Goal: Task Accomplishment & Management: Manage account settings

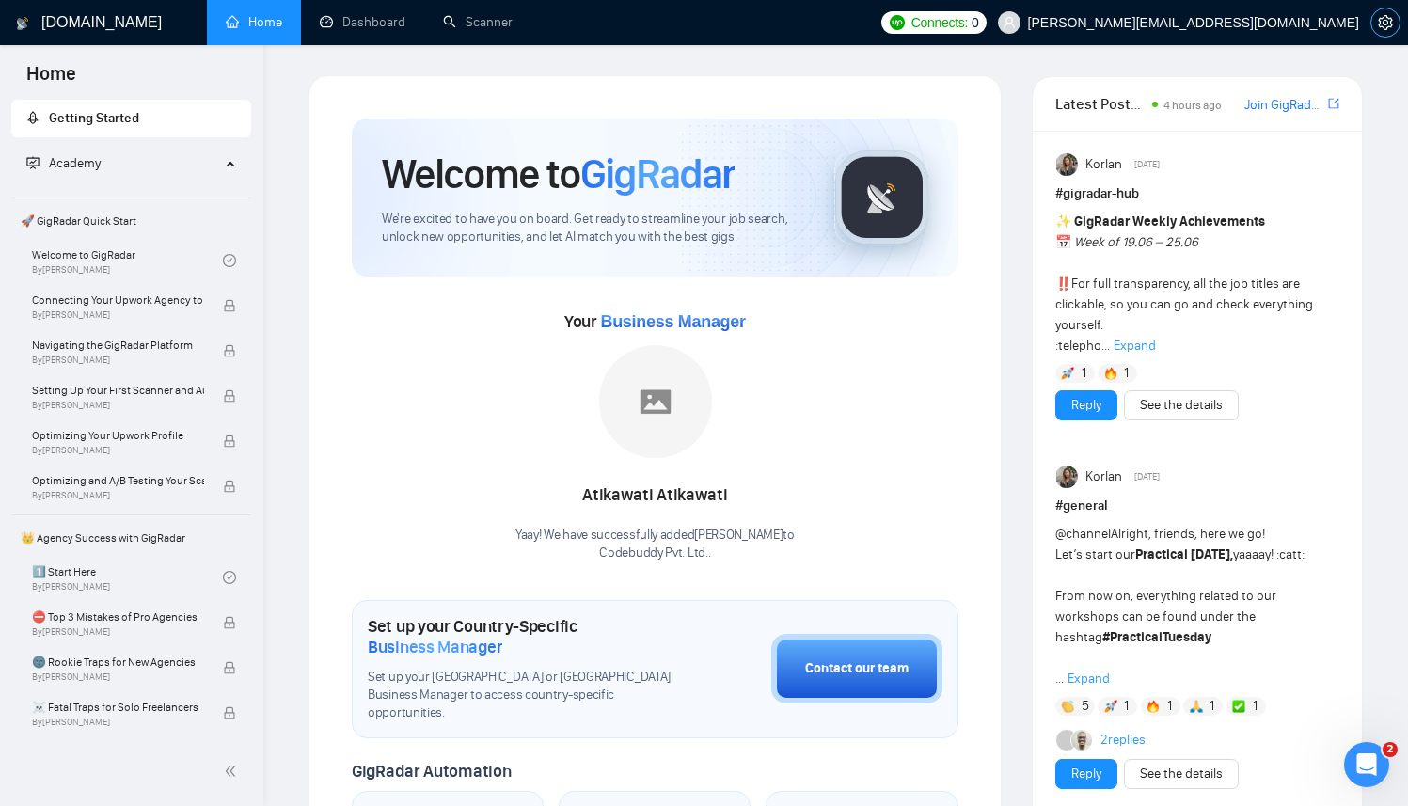
click at [1381, 22] on icon "setting" at bounding box center [1385, 22] width 15 height 15
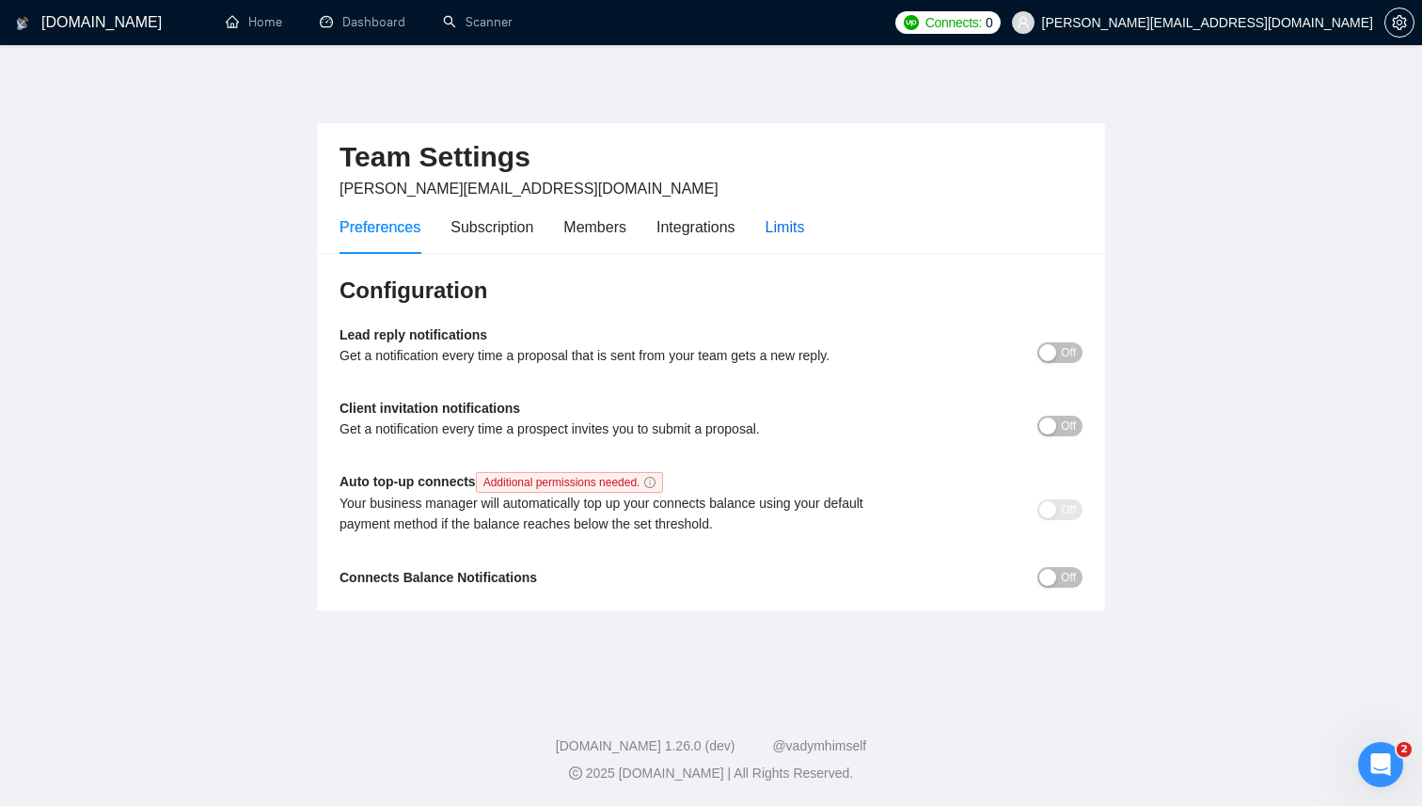
click at [789, 229] on div "Limits" at bounding box center [785, 227] width 39 height 24
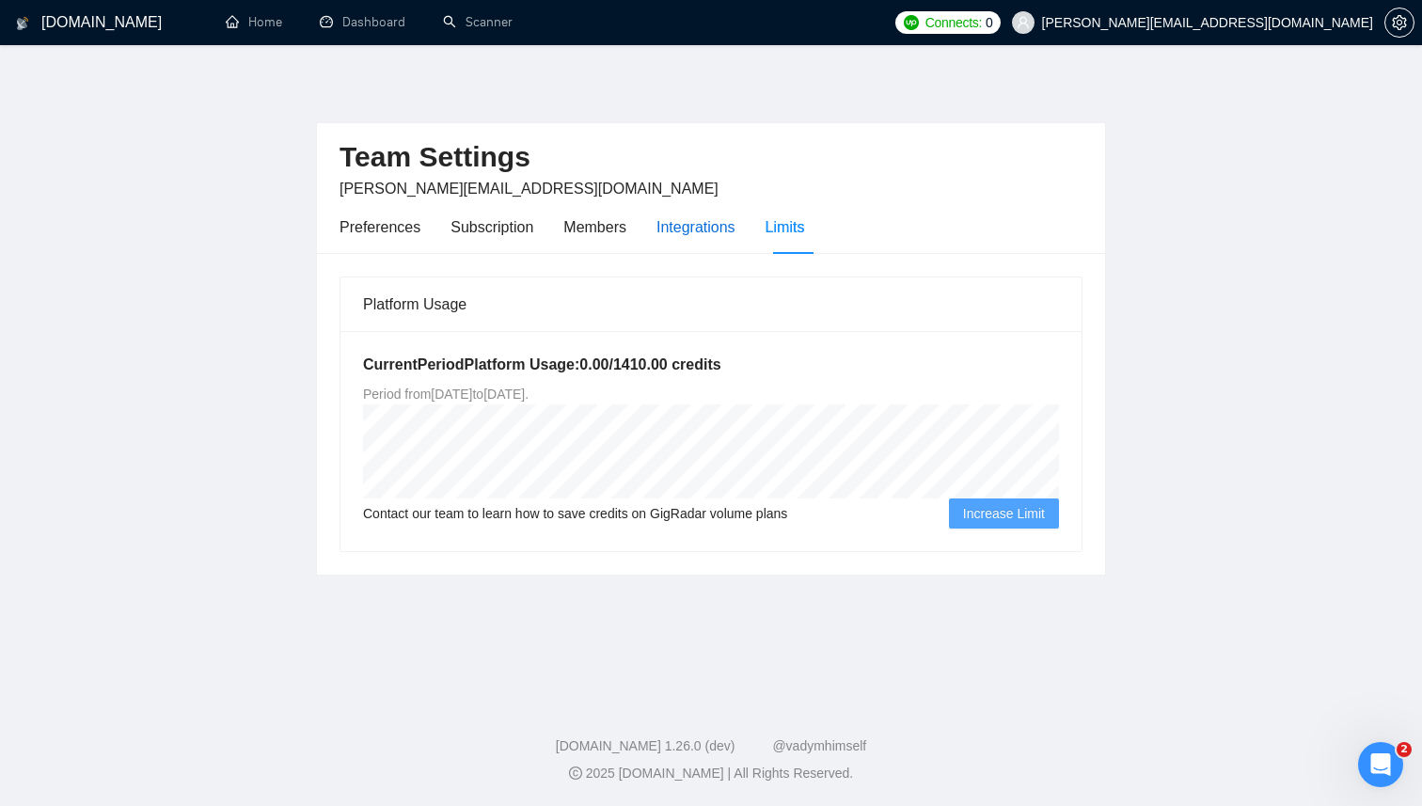
click at [692, 230] on div "Integrations" at bounding box center [695, 227] width 79 height 24
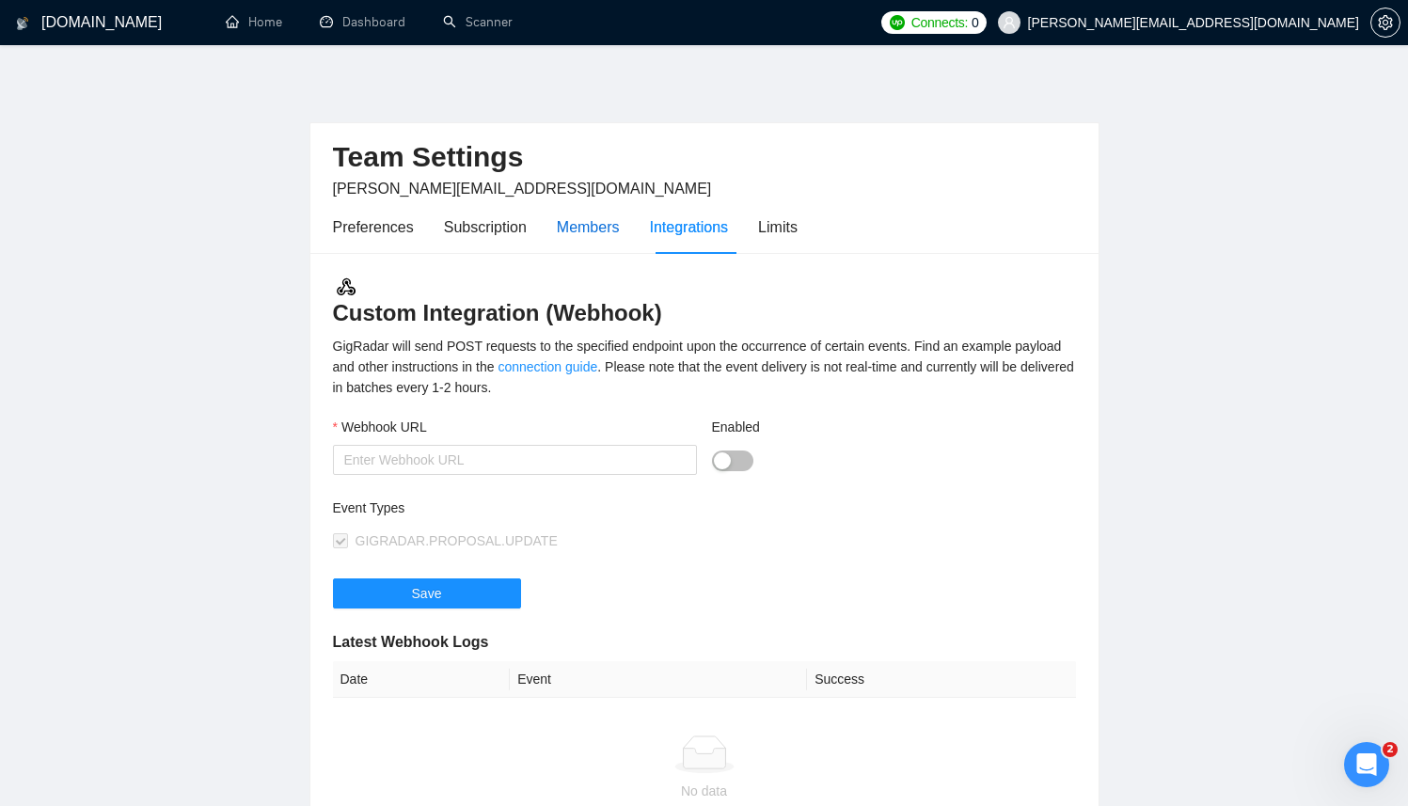
click at [603, 227] on div "Members" at bounding box center [588, 227] width 63 height 24
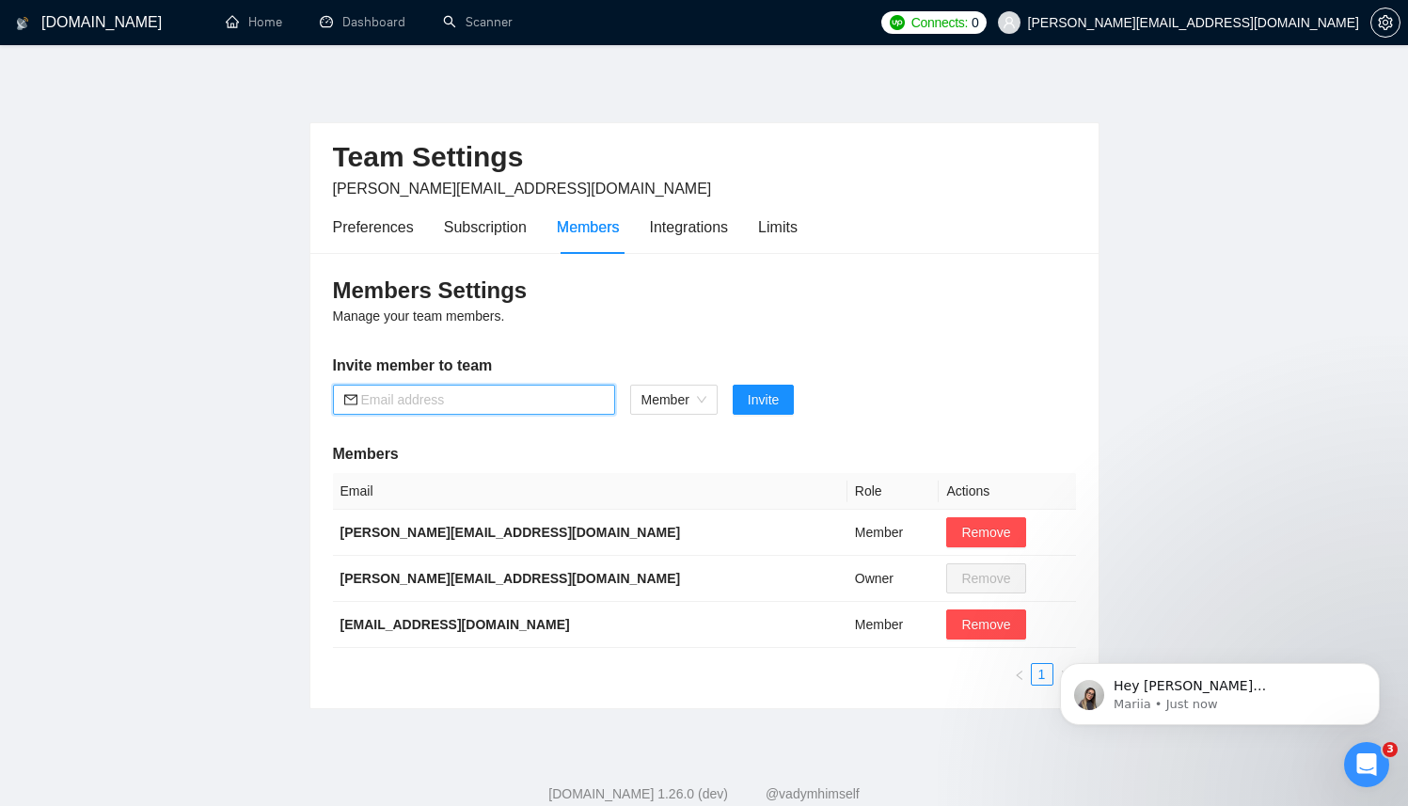
click at [463, 397] on input "text" at bounding box center [482, 399] width 243 height 21
click at [687, 399] on span "Member" at bounding box center [673, 400] width 65 height 28
type input "[EMAIL_ADDRESS][DOMAIN_NAME]"
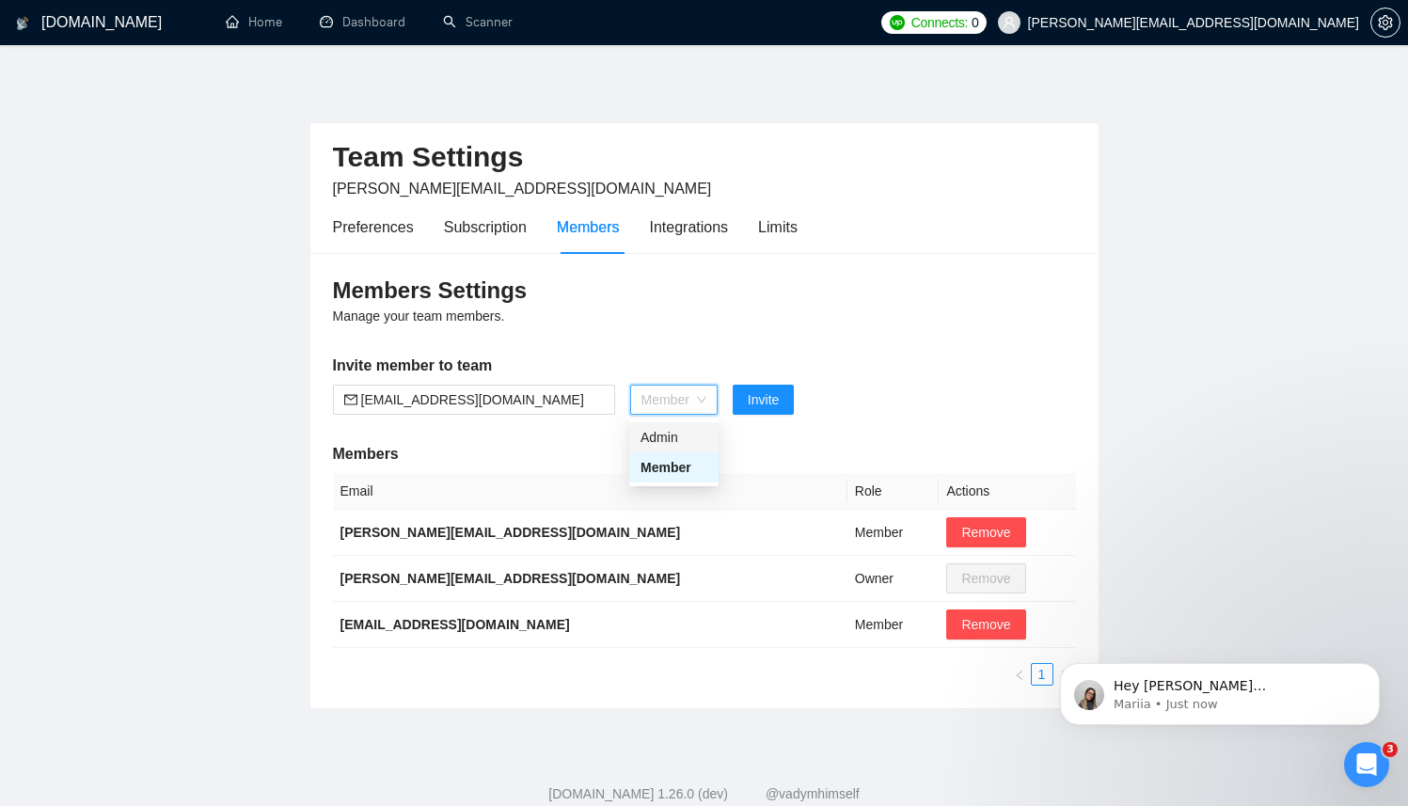
click at [660, 428] on div "Admin" at bounding box center [673, 437] width 67 height 21
click at [740, 408] on span "Invite" at bounding box center [751, 399] width 31 height 21
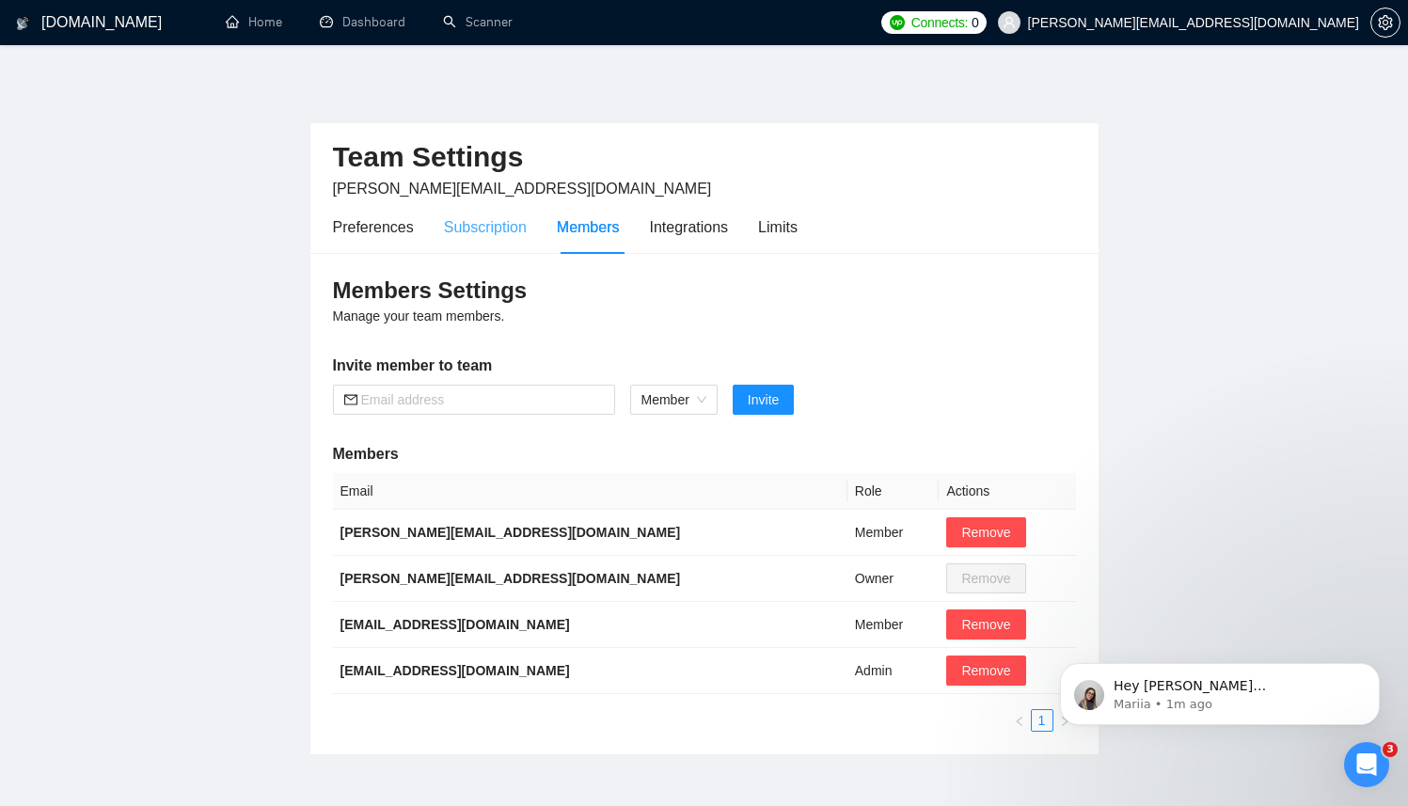
click at [505, 249] on div "Subscription" at bounding box center [485, 227] width 83 height 54
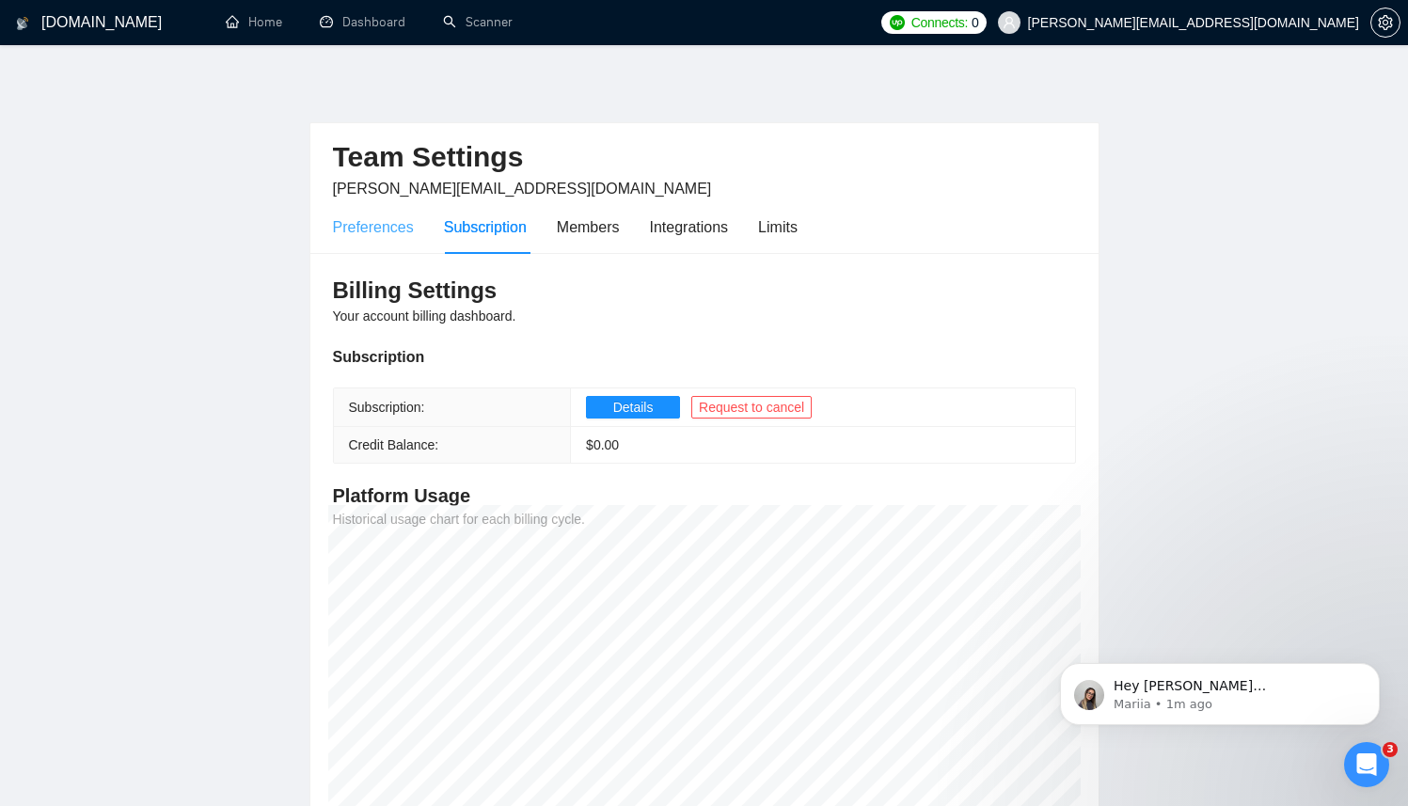
click at [375, 240] on div "Preferences" at bounding box center [373, 227] width 81 height 54
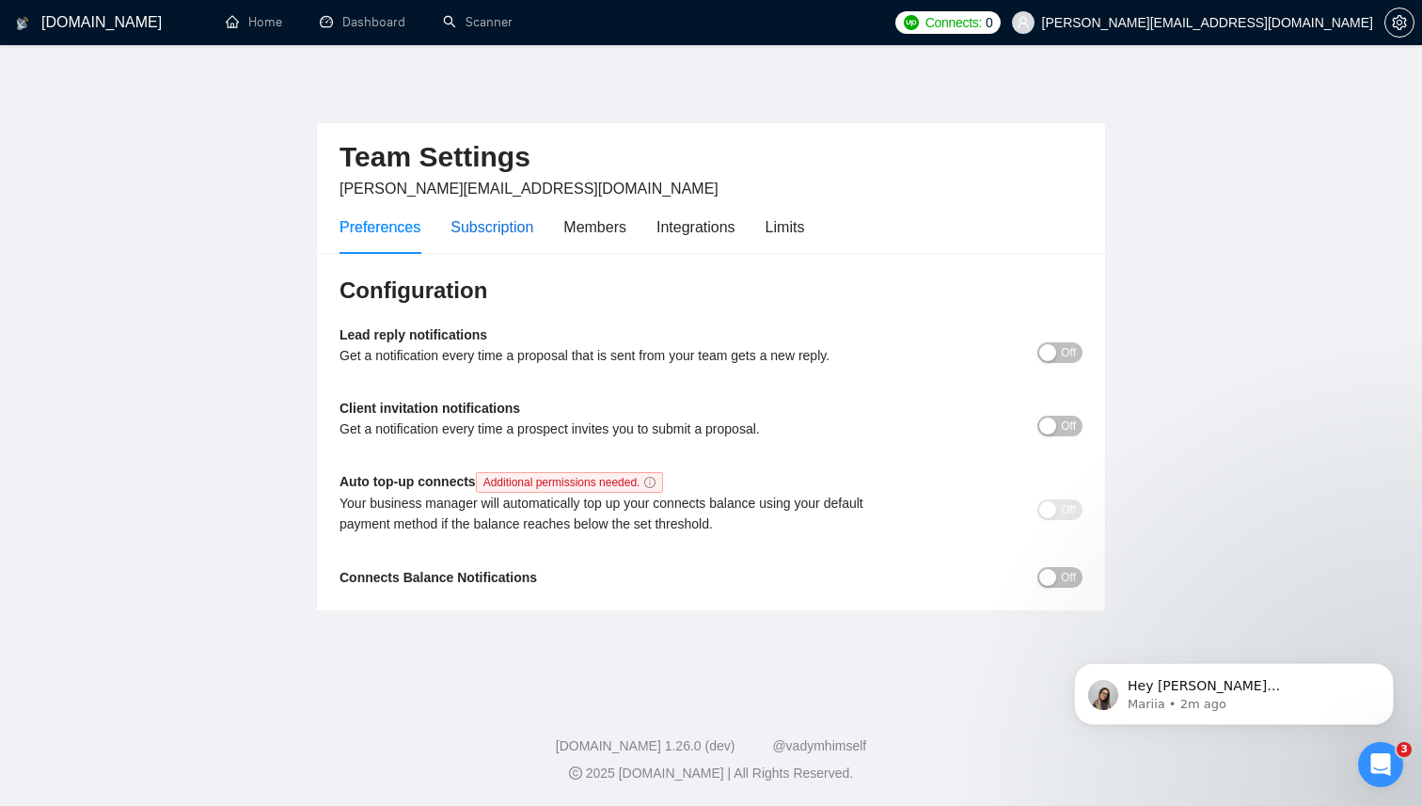
click at [492, 234] on div "Subscription" at bounding box center [491, 227] width 83 height 24
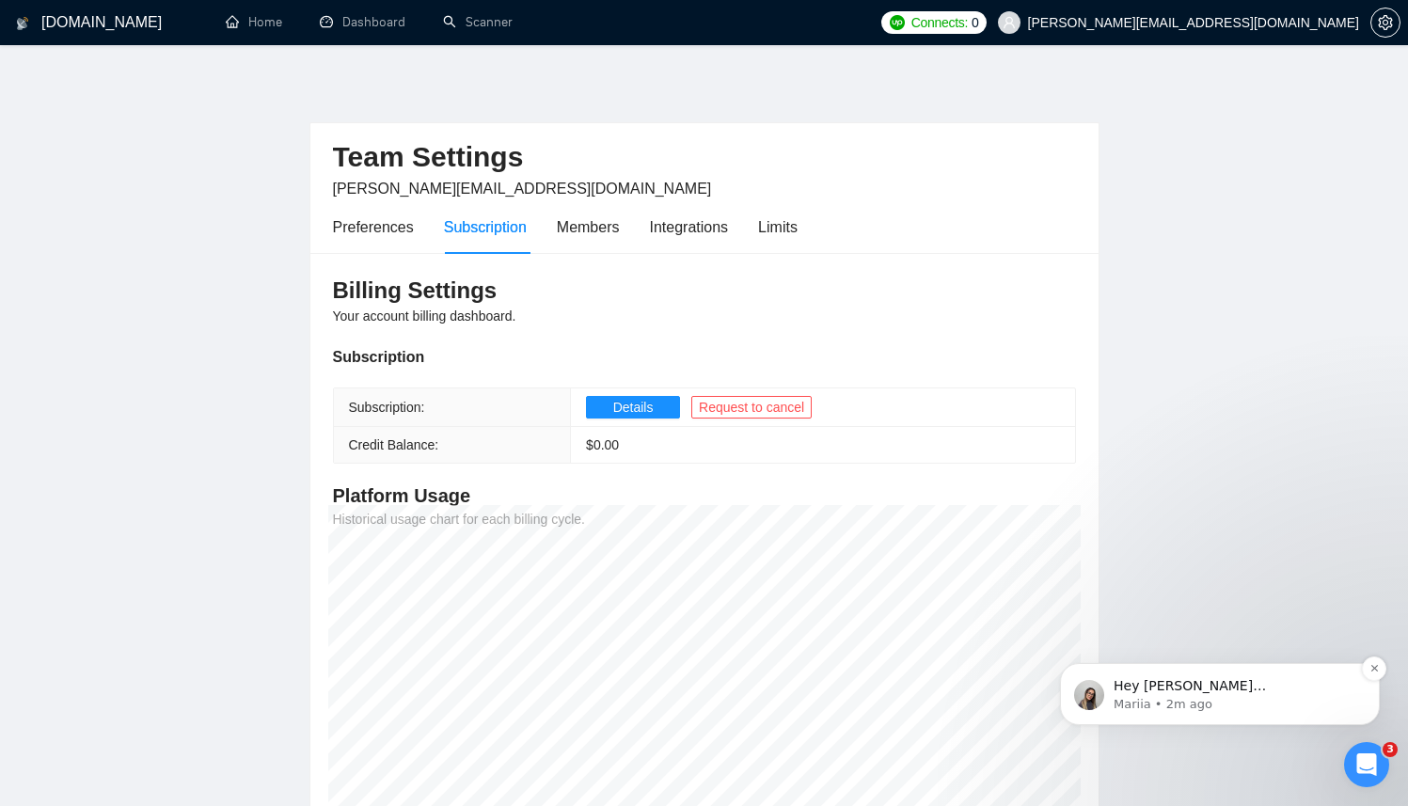
click at [1270, 713] on div "Hey [PERSON_NAME][EMAIL_ADDRESS][DOMAIN_NAME], Do you want to learn how to inte…" at bounding box center [1220, 694] width 292 height 38
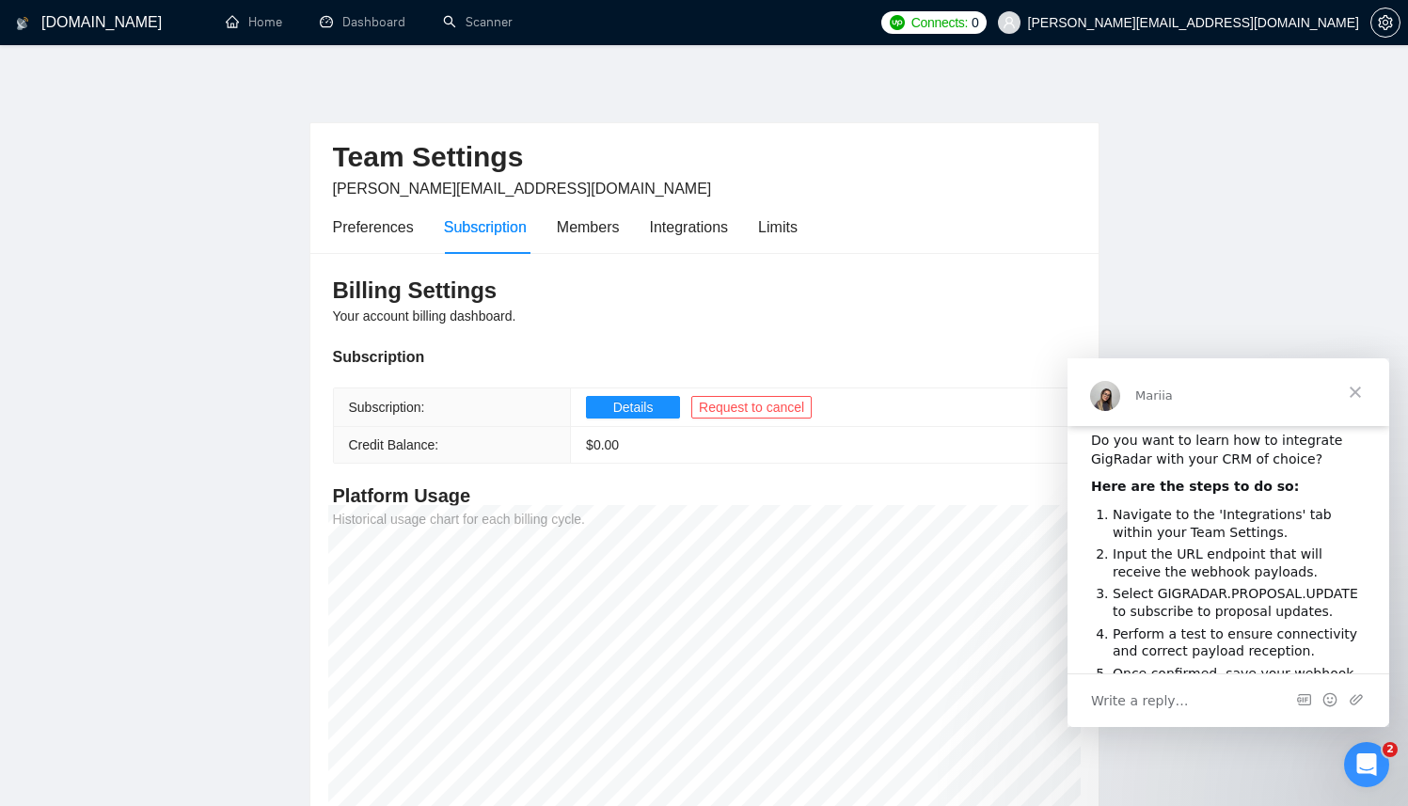
scroll to position [50, 0]
